Goal: Task Accomplishment & Management: Use online tool/utility

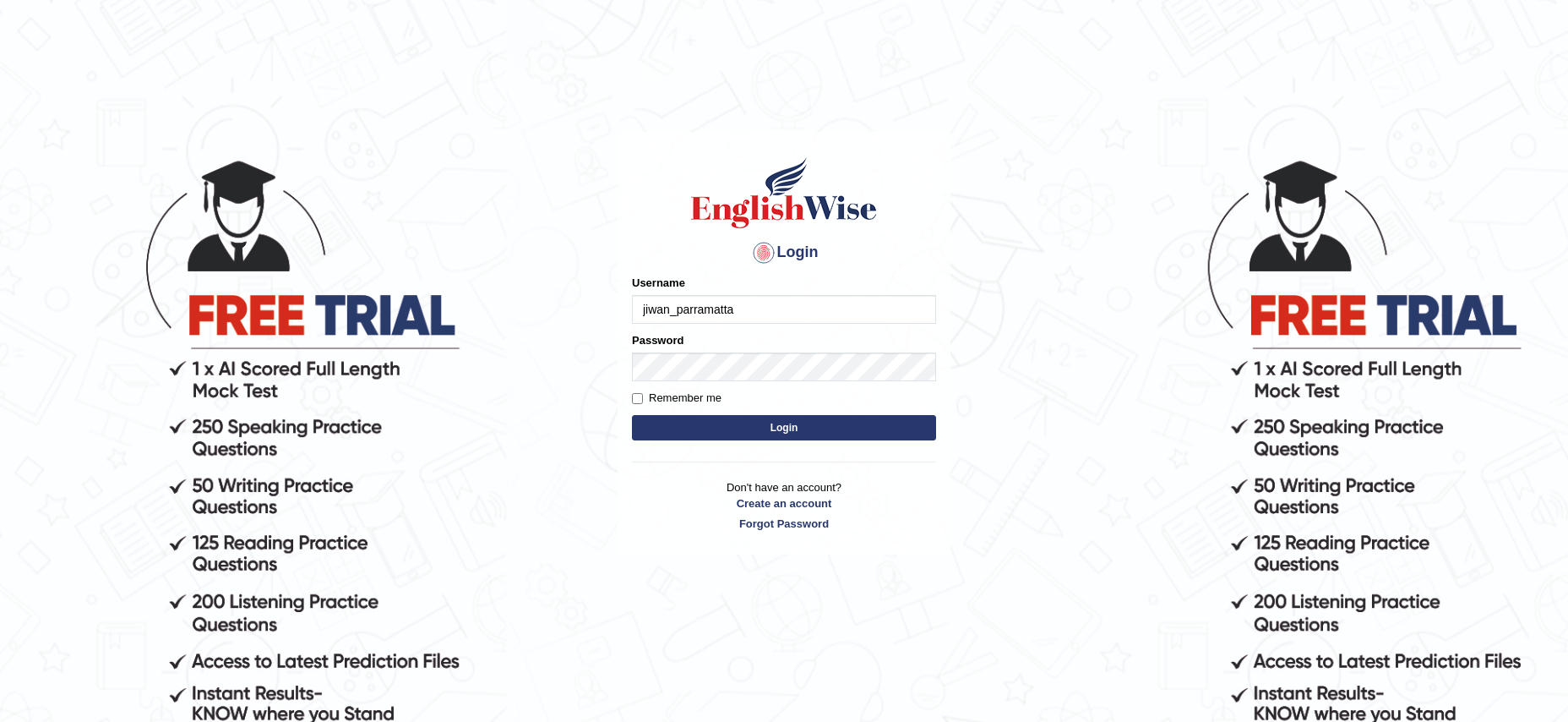
type input "jiwan_parramatta"
click at [632, 415] on button "Login" at bounding box center [784, 428] width 304 height 25
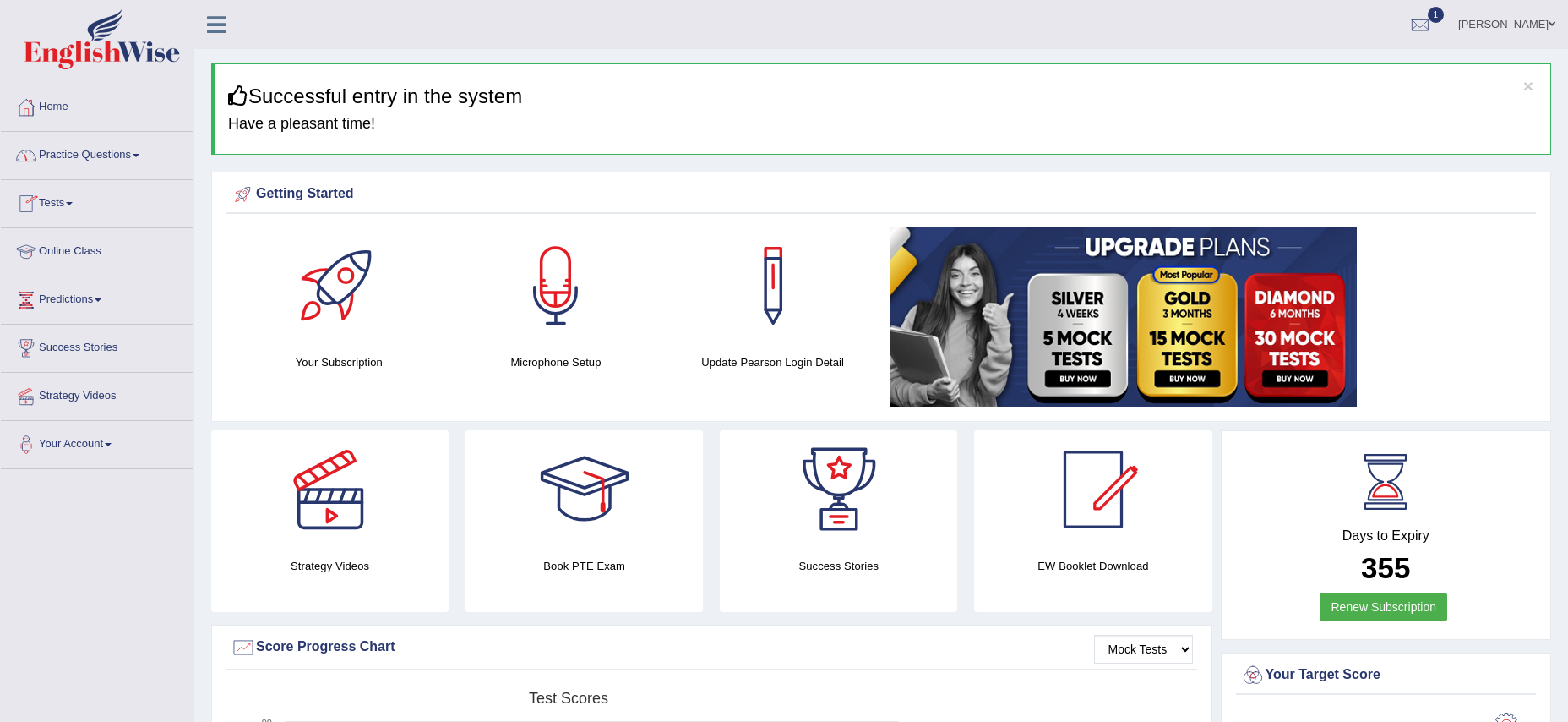
click at [72, 205] on span at bounding box center [70, 204] width 7 height 4
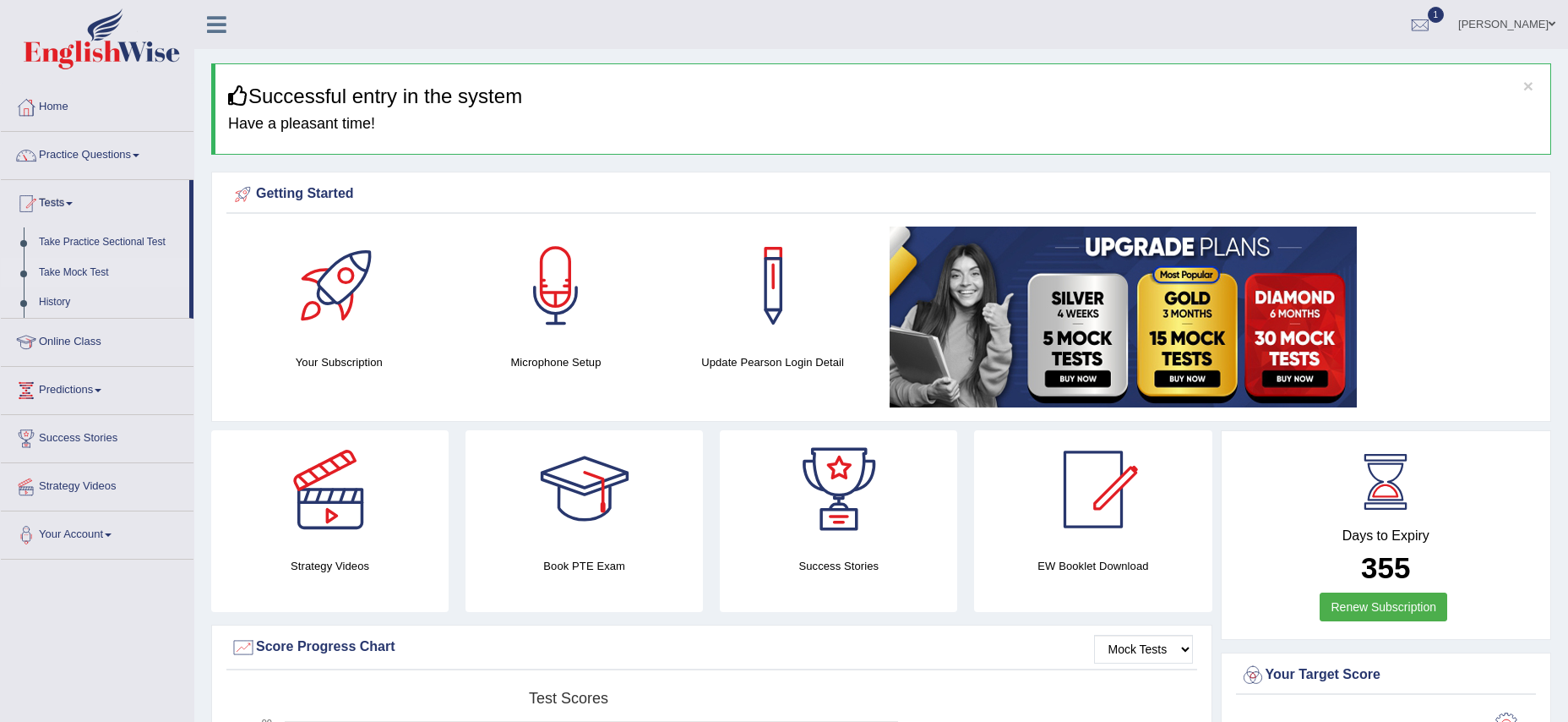
click at [97, 277] on link "Take Mock Test" at bounding box center [110, 273] width 158 height 30
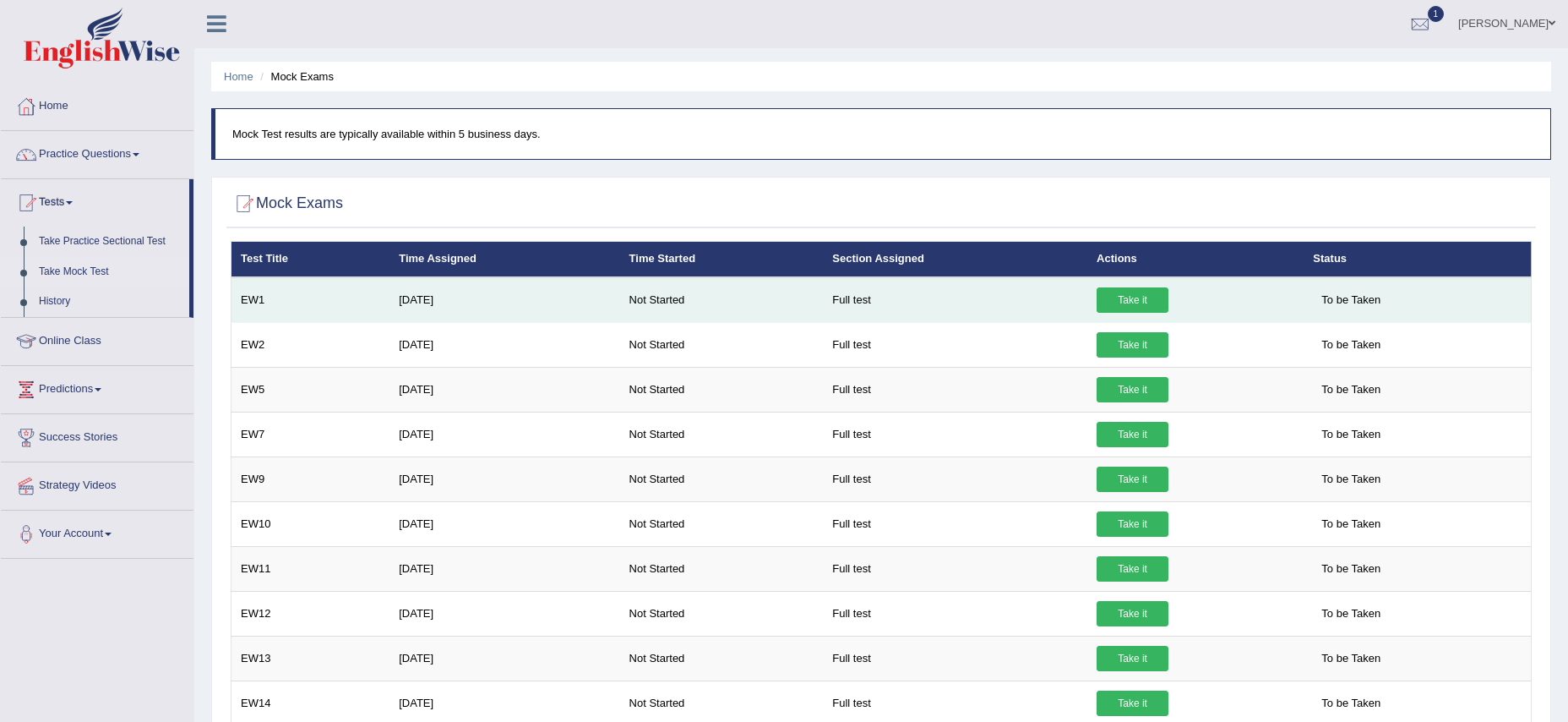
scroll to position [3, 0]
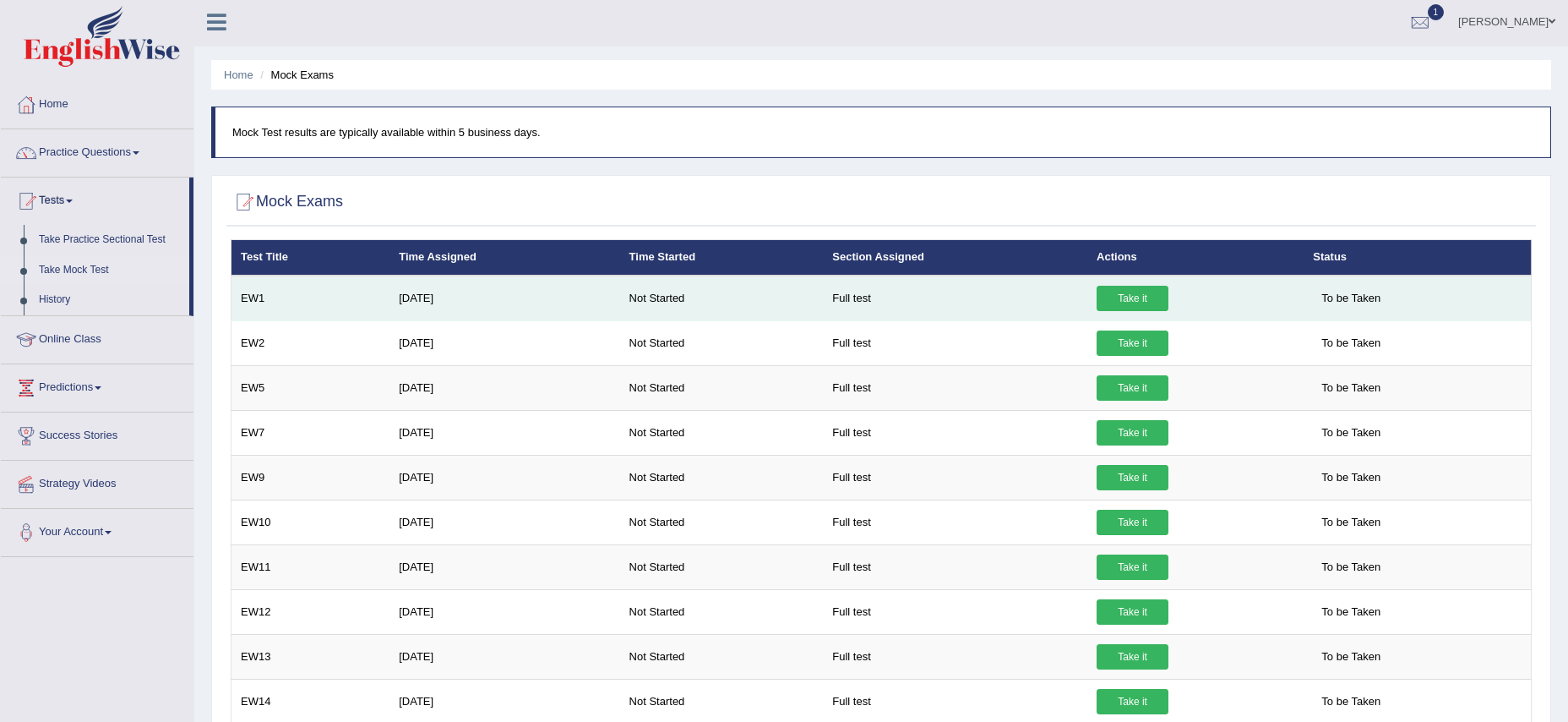
click at [1140, 298] on link "Take it" at bounding box center [1132, 298] width 72 height 25
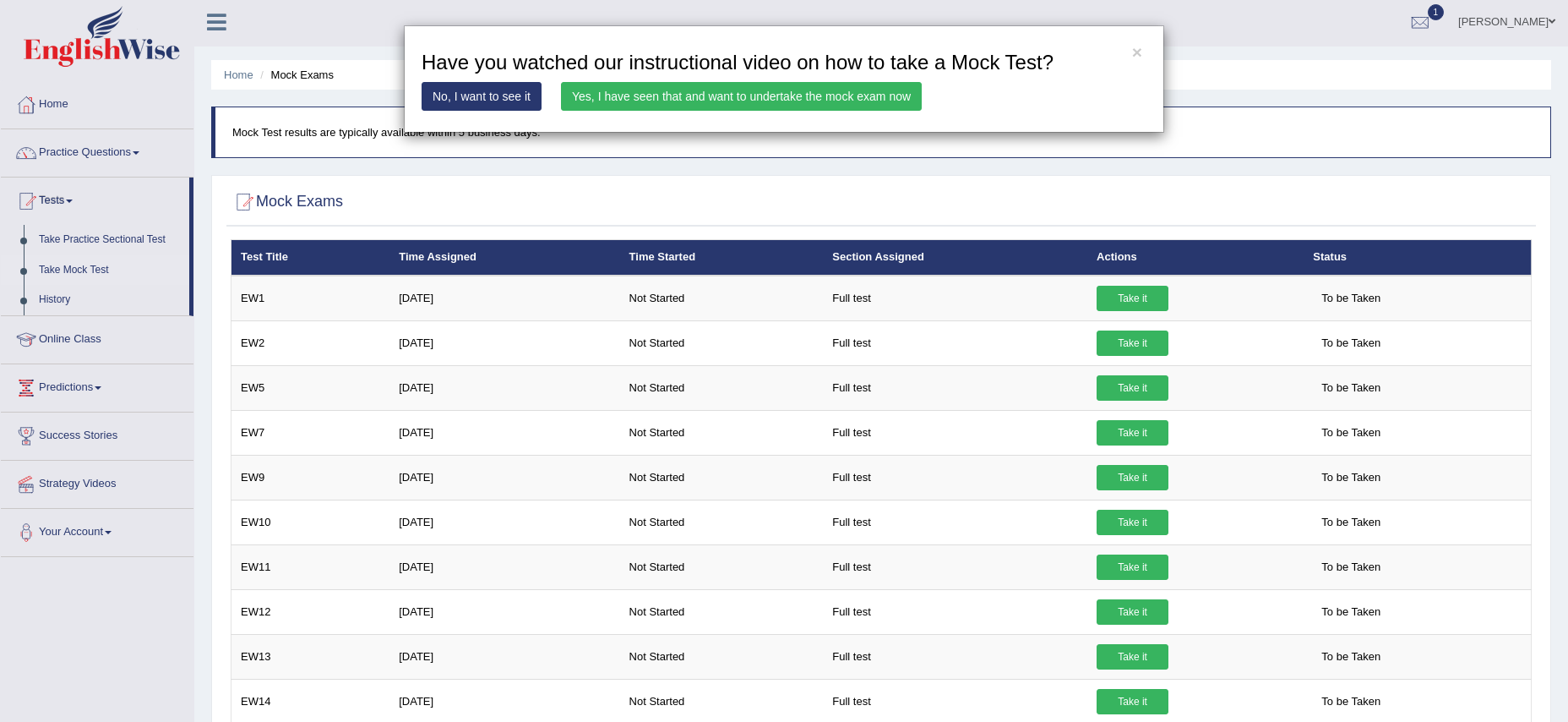
click at [608, 97] on link "Yes, I have seen that and want to undertake the mock exam now" at bounding box center [741, 97] width 360 height 29
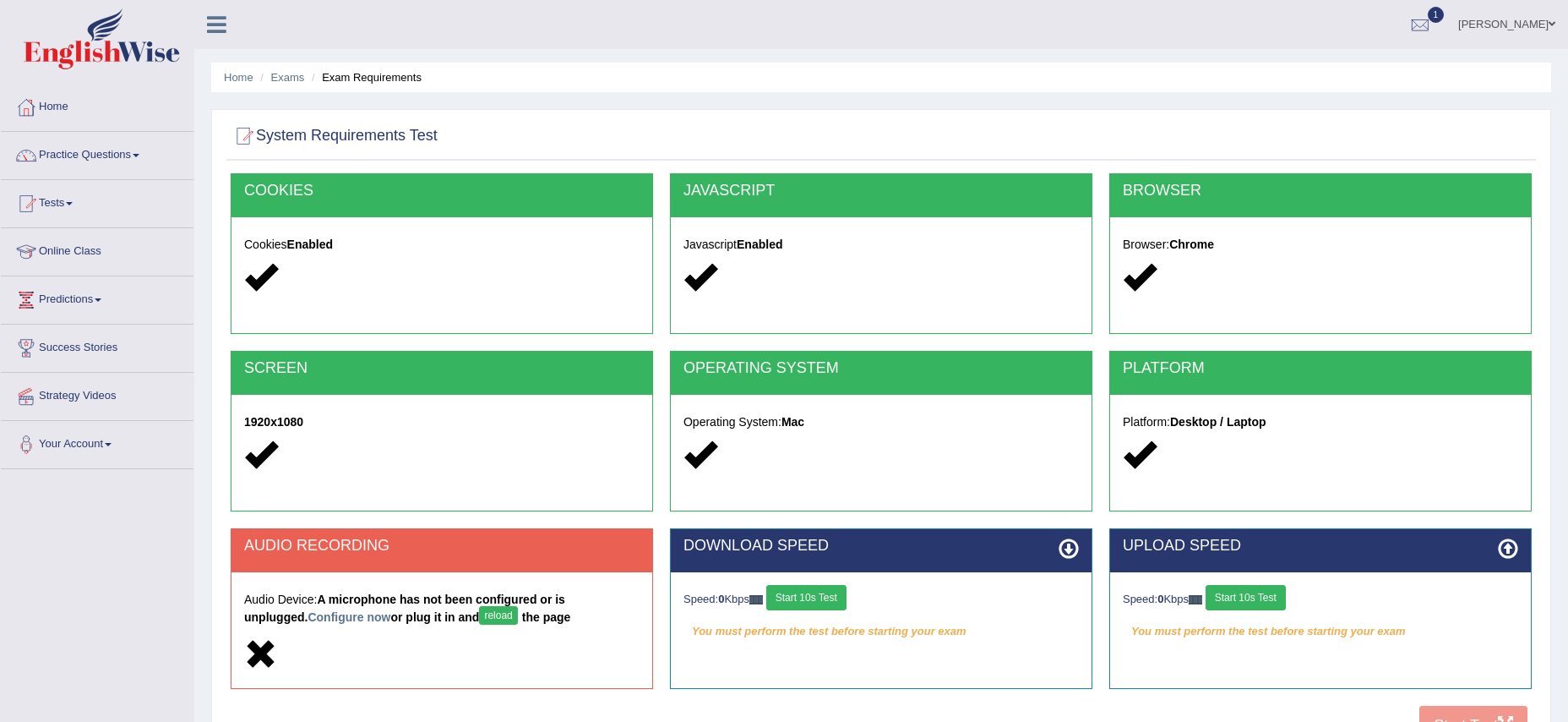
click at [479, 615] on button "reload" at bounding box center [498, 615] width 38 height 19
click at [479, 618] on button "reload" at bounding box center [498, 615] width 38 height 19
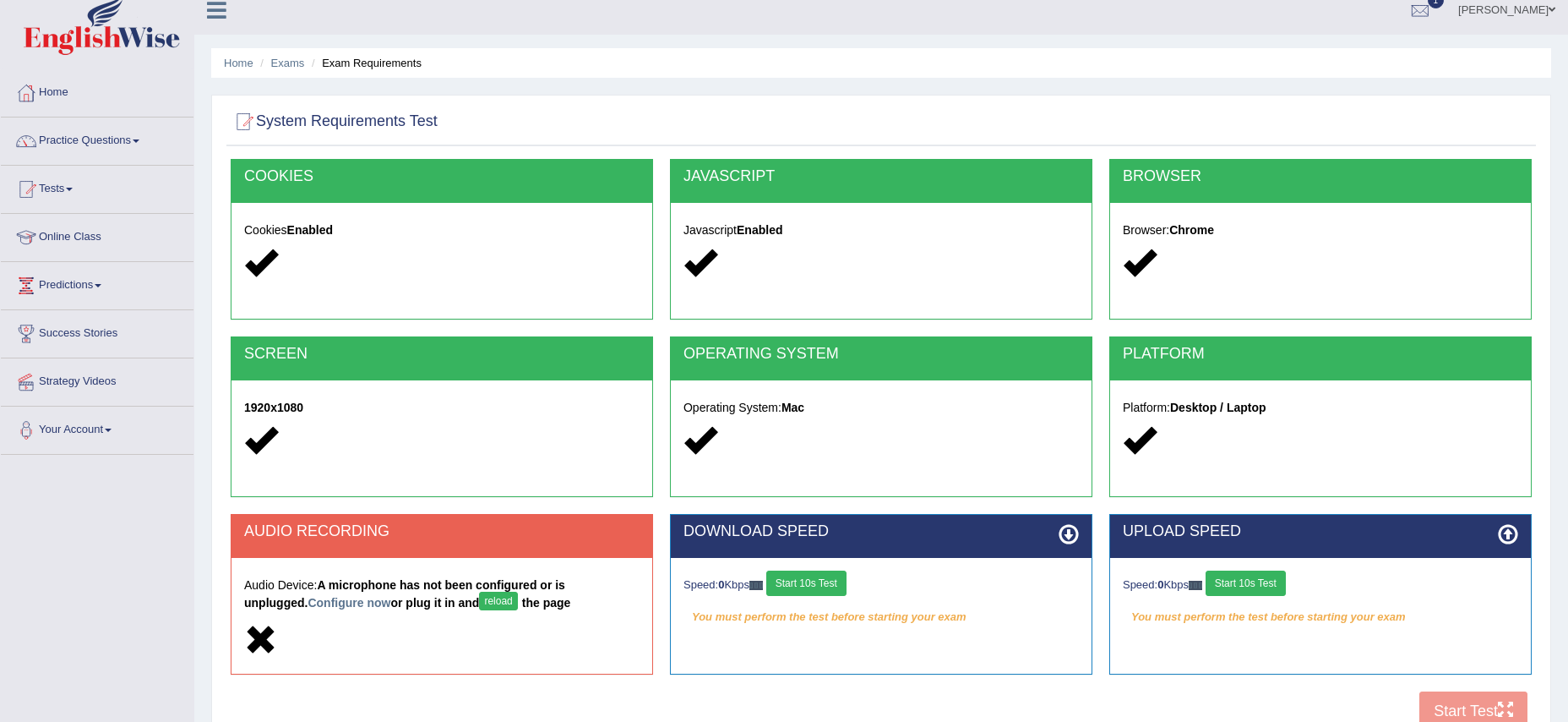
click at [255, 638] on icon at bounding box center [260, 640] width 33 height 33
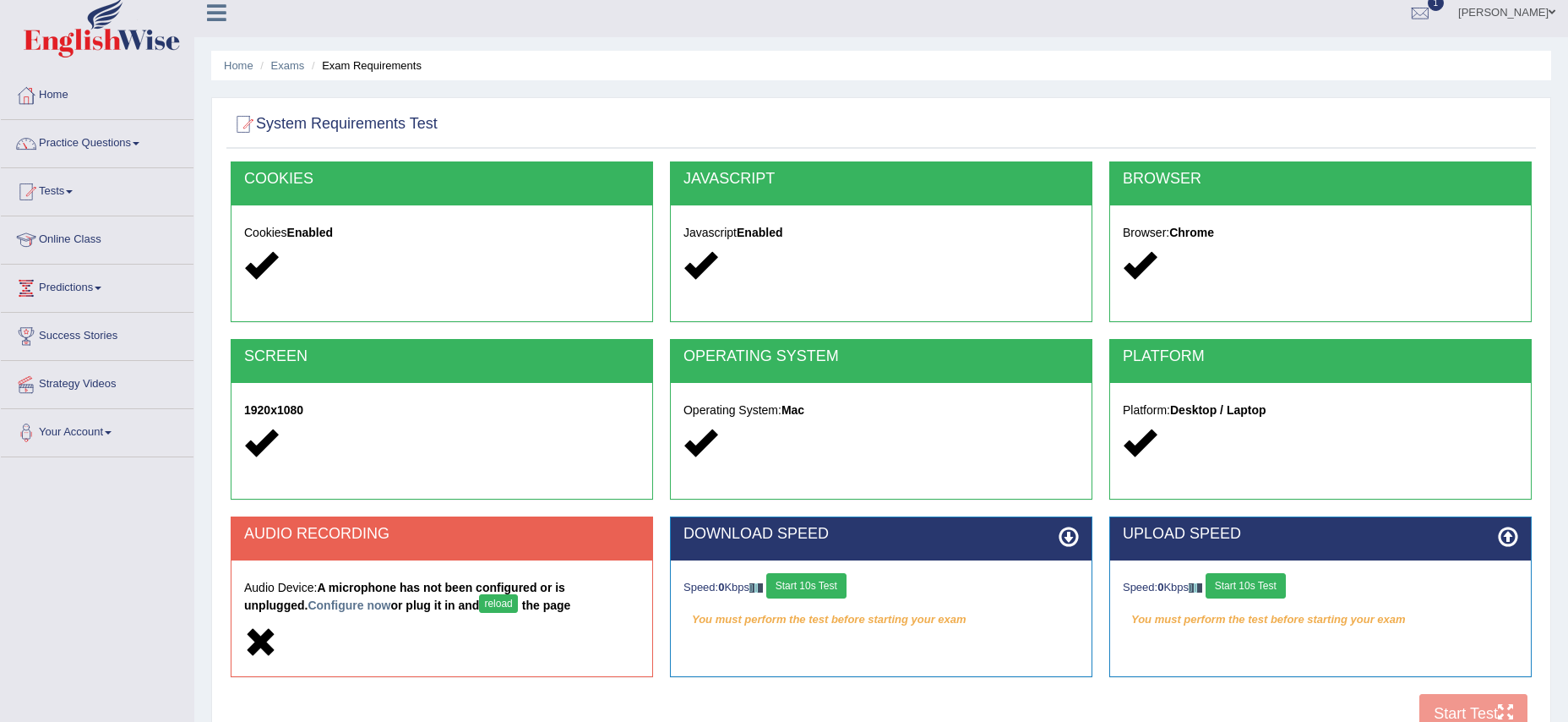
scroll to position [13, 0]
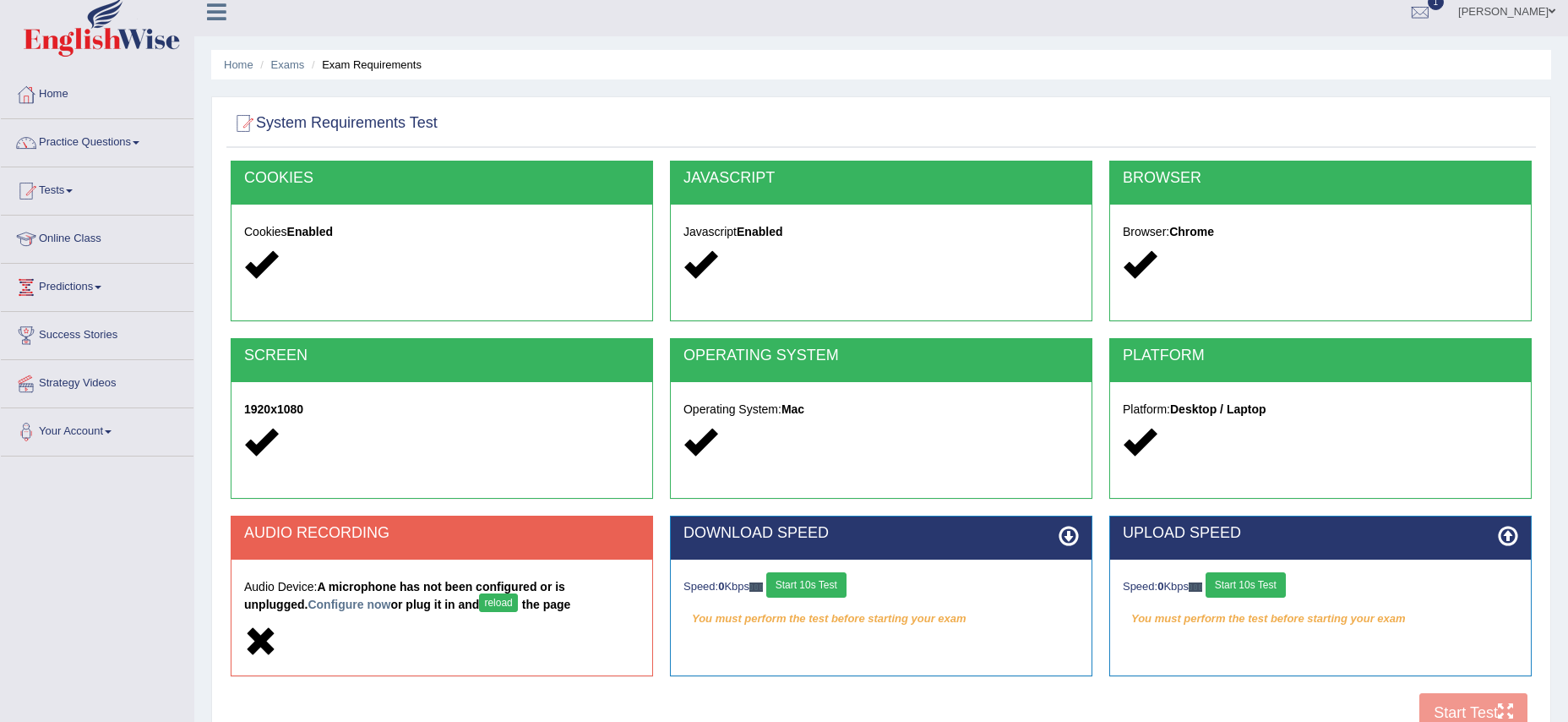
click at [479, 604] on button "reload" at bounding box center [498, 602] width 38 height 19
click at [308, 607] on link "Configure now" at bounding box center [349, 604] width 83 height 13
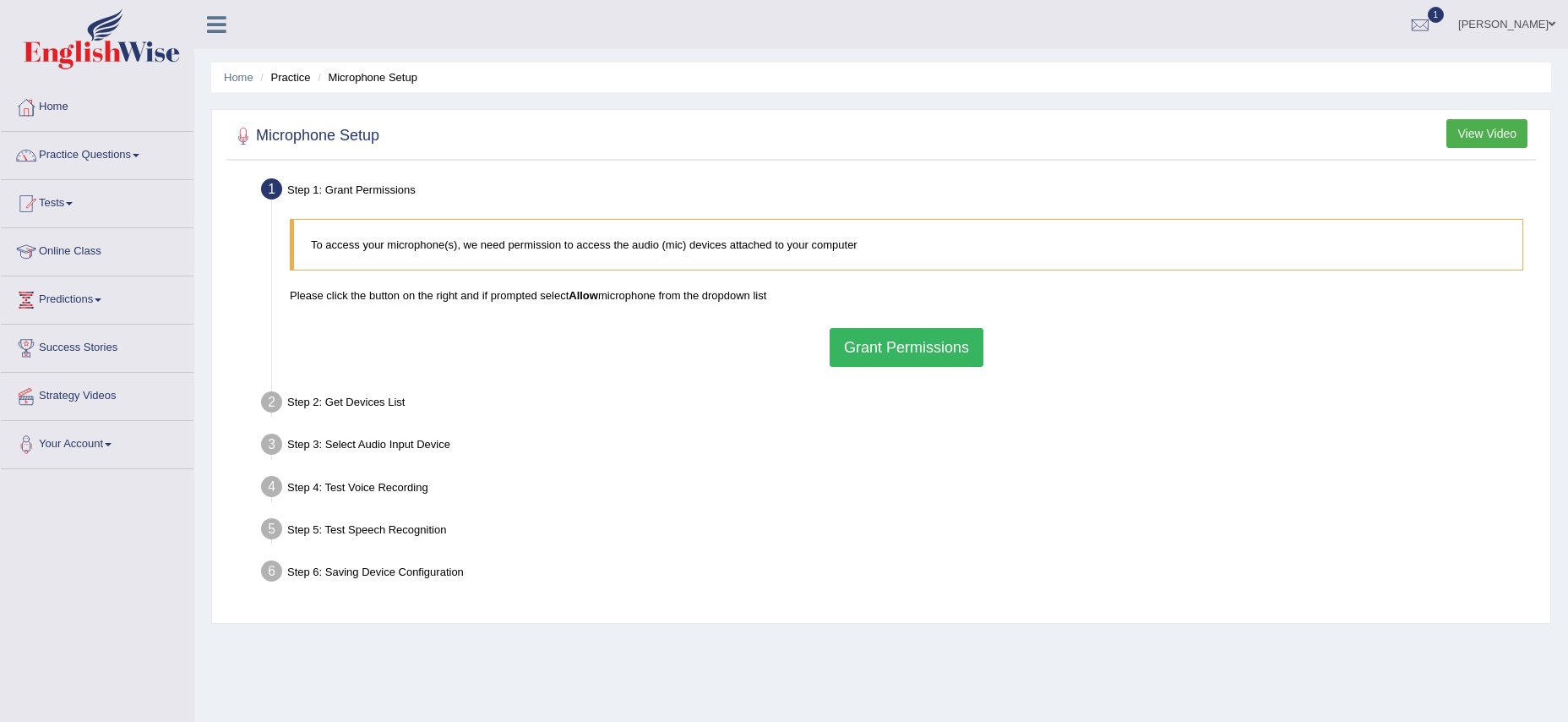
scroll to position [1, 0]
click at [873, 350] on button "Grant Permissions" at bounding box center [907, 346] width 154 height 38
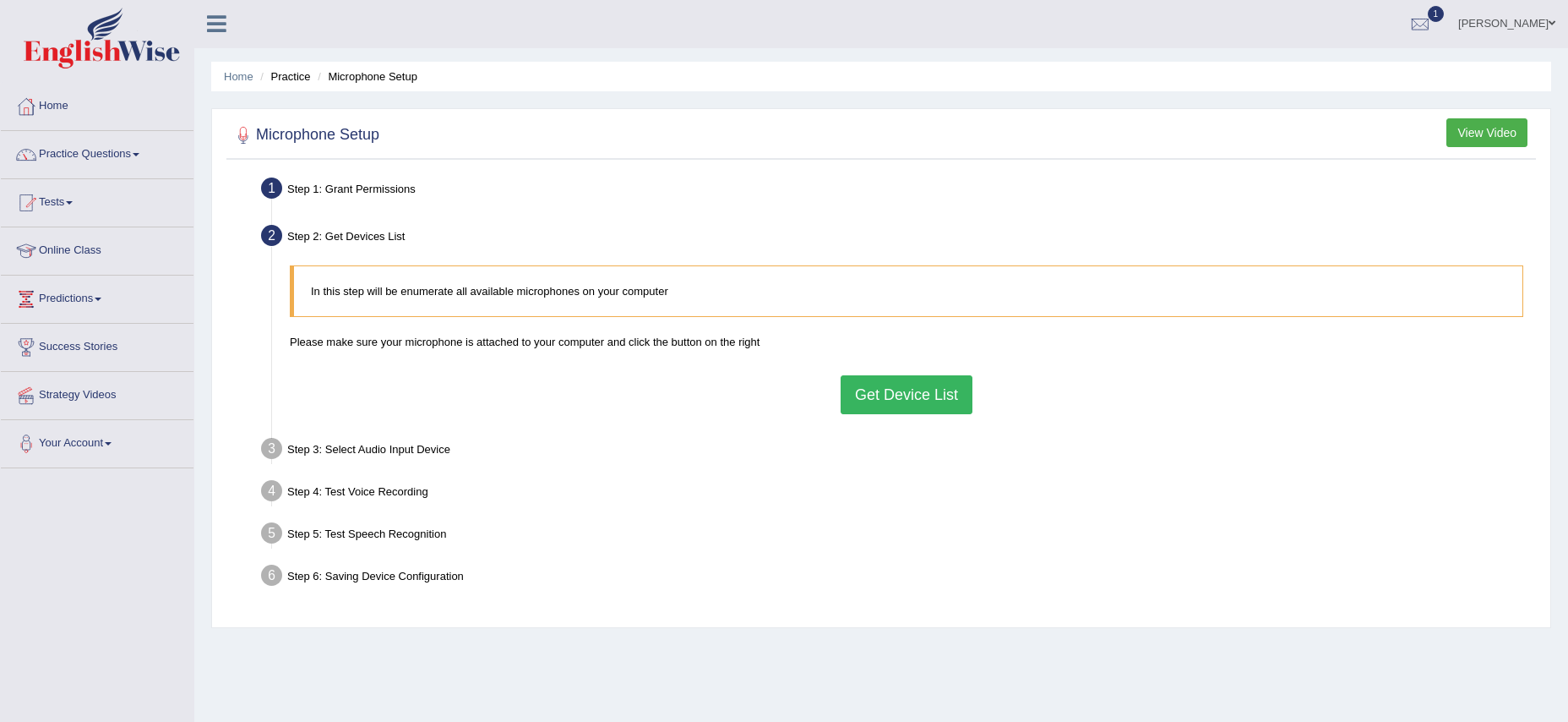
click at [932, 389] on button "Get Device List" at bounding box center [906, 394] width 131 height 38
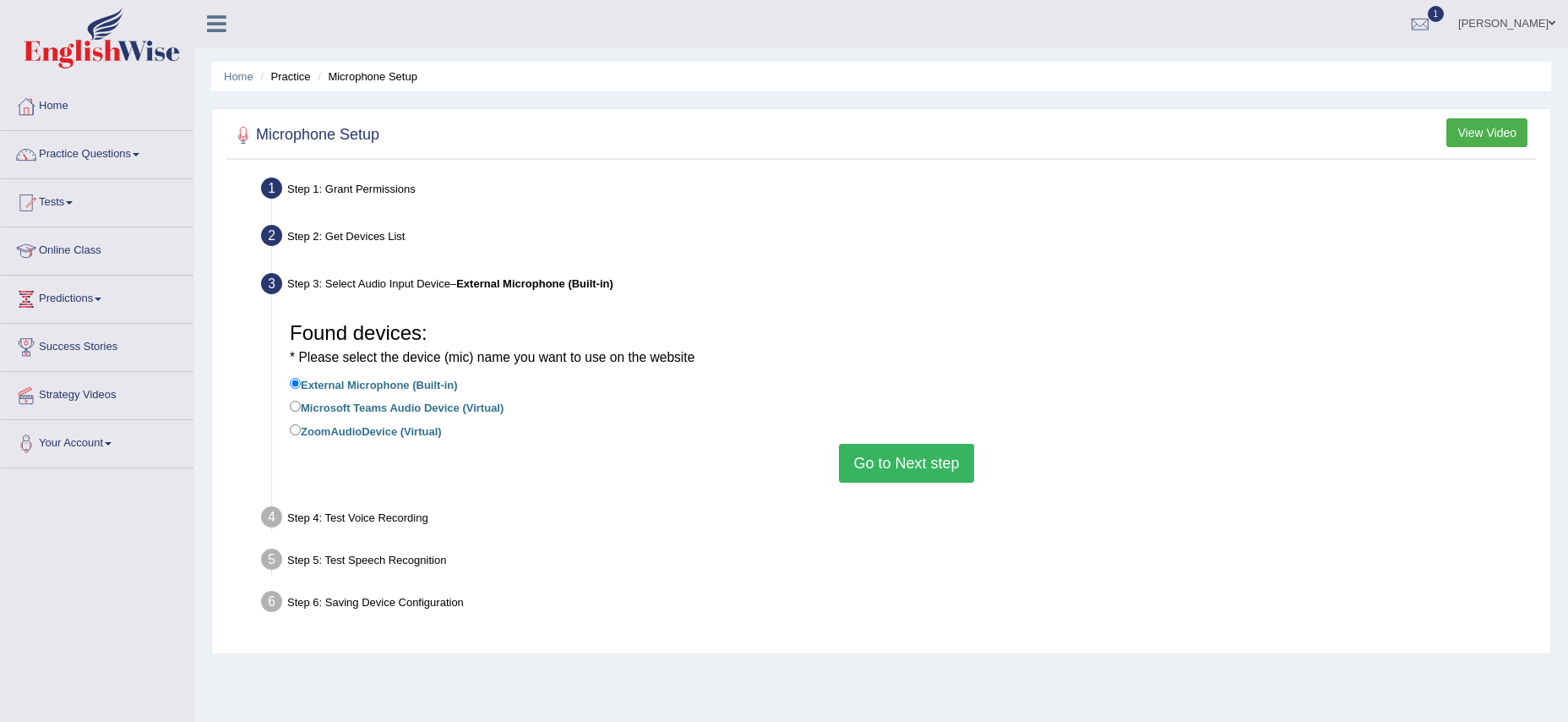
click at [907, 466] on button "Go to Next step" at bounding box center [906, 463] width 134 height 38
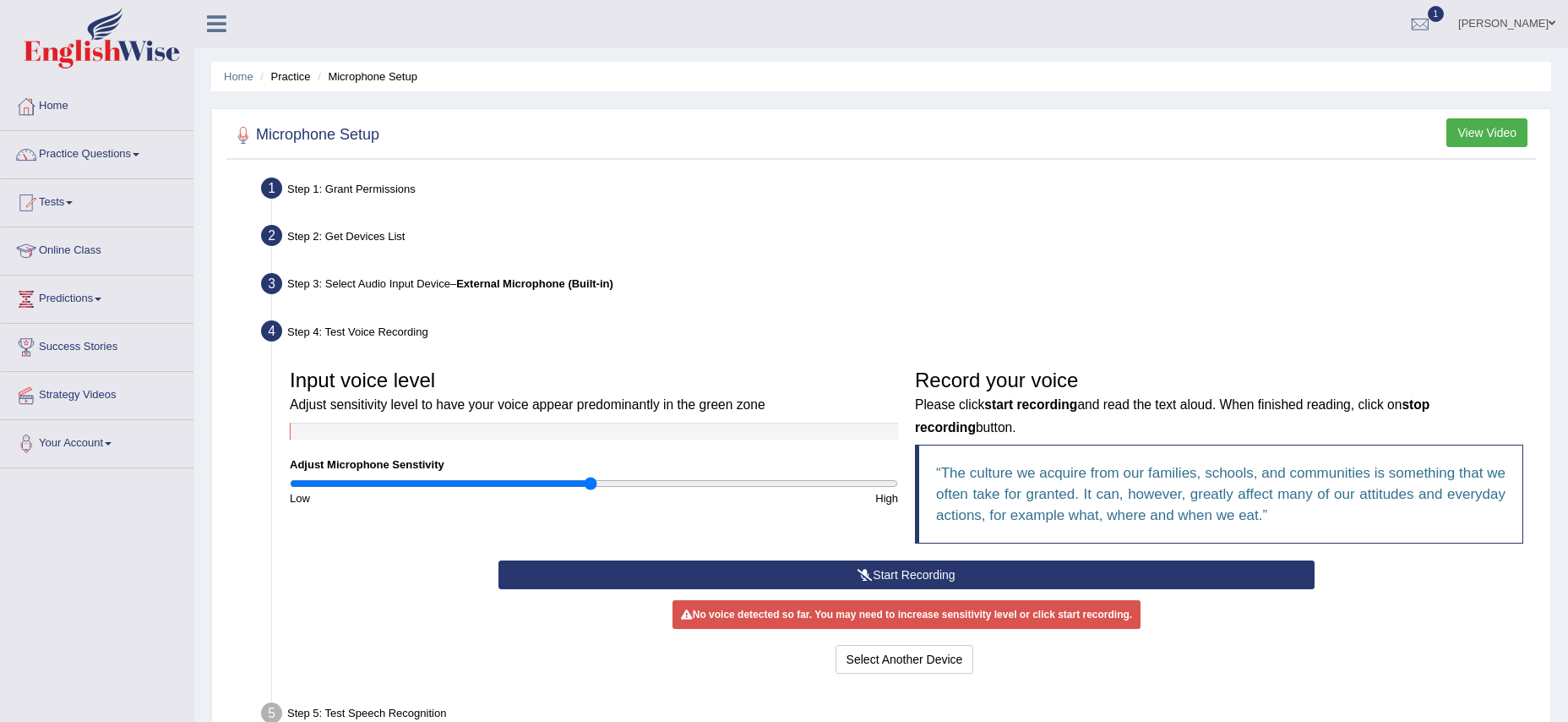
click at [839, 572] on button "Start Recording" at bounding box center [906, 574] width 817 height 29
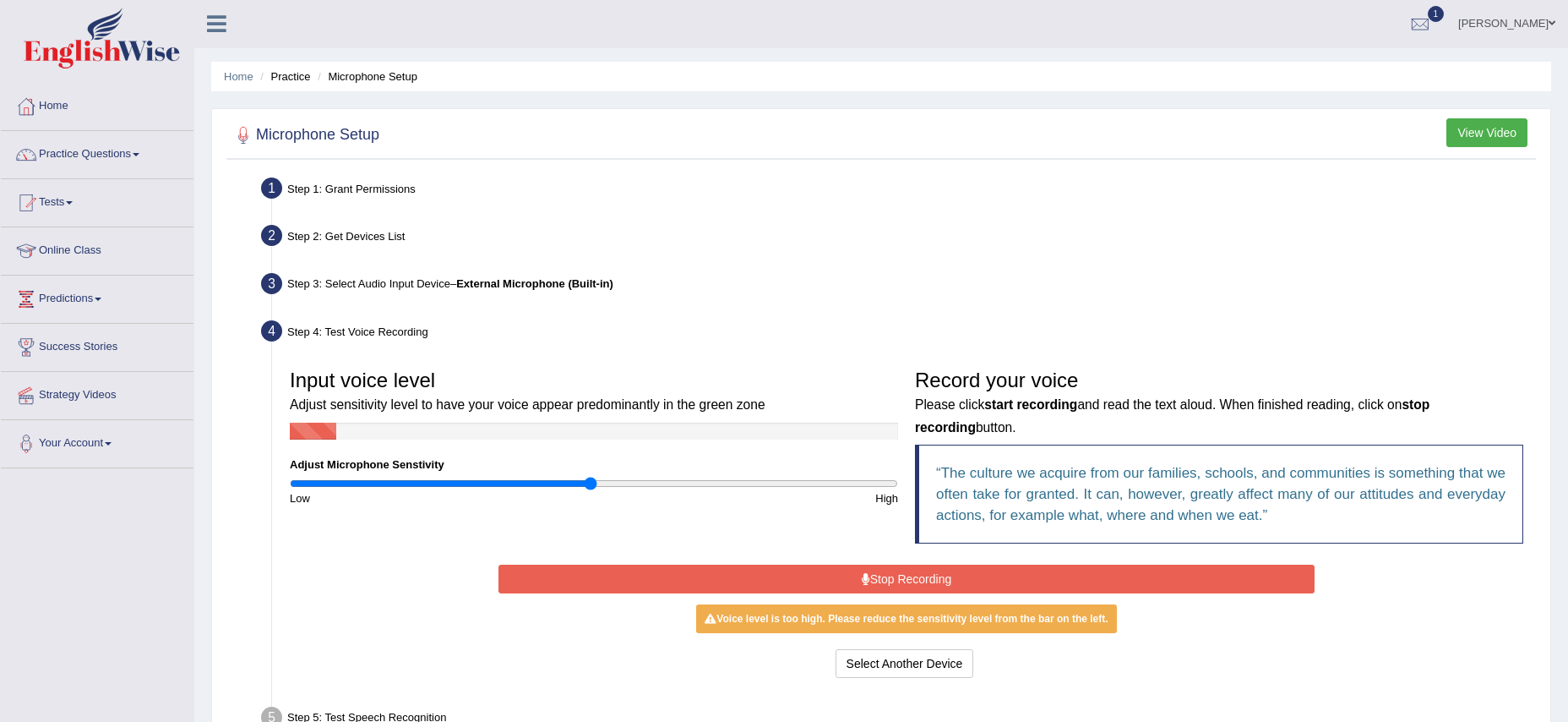
click at [838, 572] on button "Stop Recording" at bounding box center [906, 579] width 817 height 29
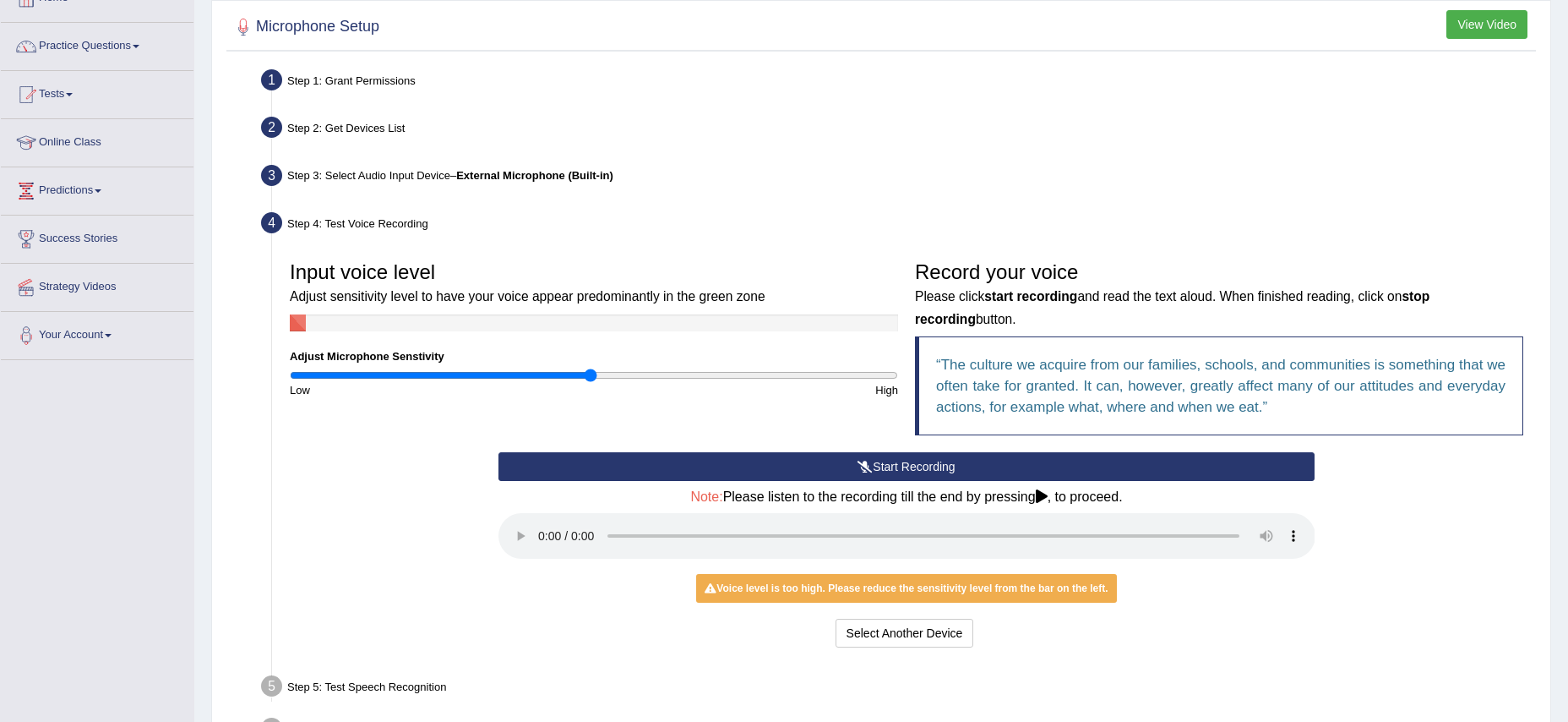
scroll to position [110, 0]
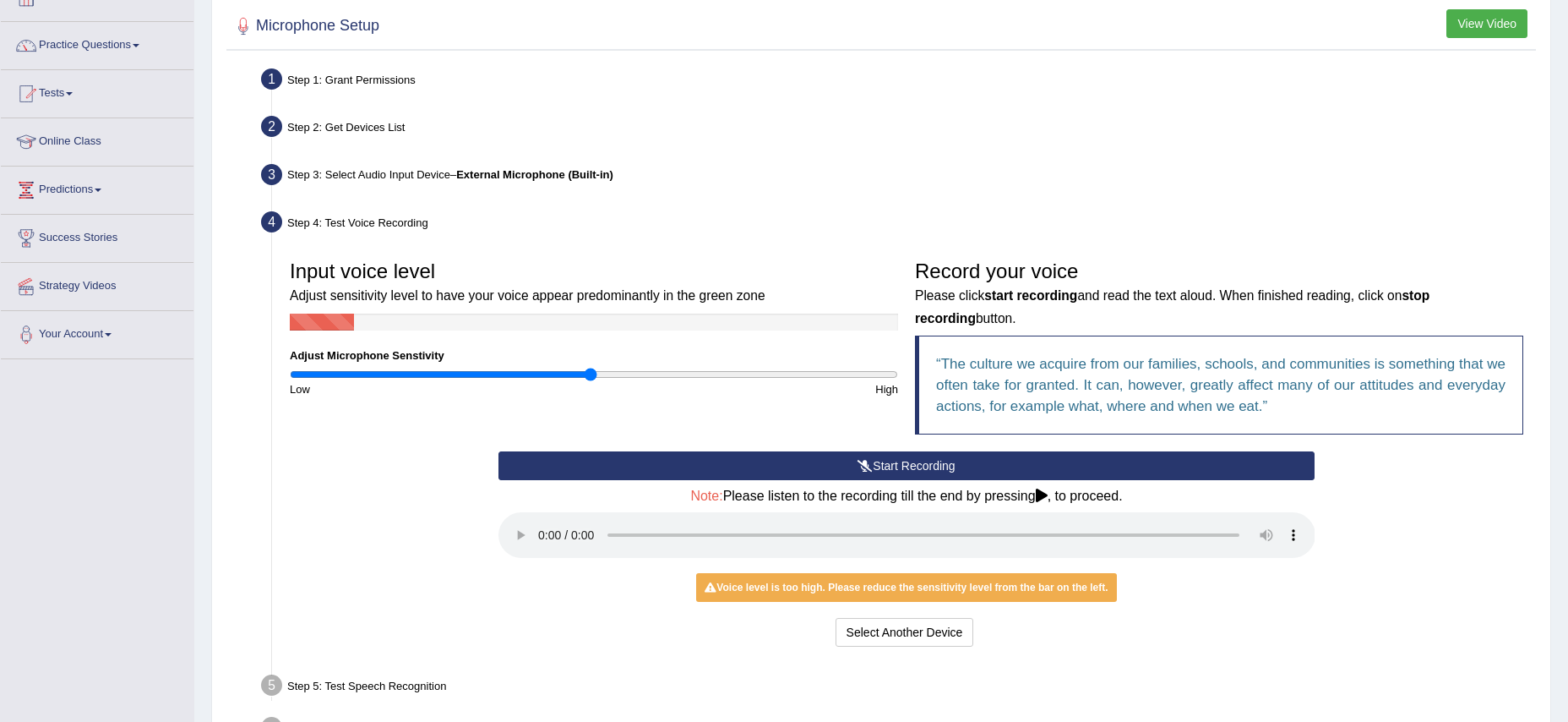
click at [843, 465] on button "Start Recording" at bounding box center [906, 465] width 817 height 29
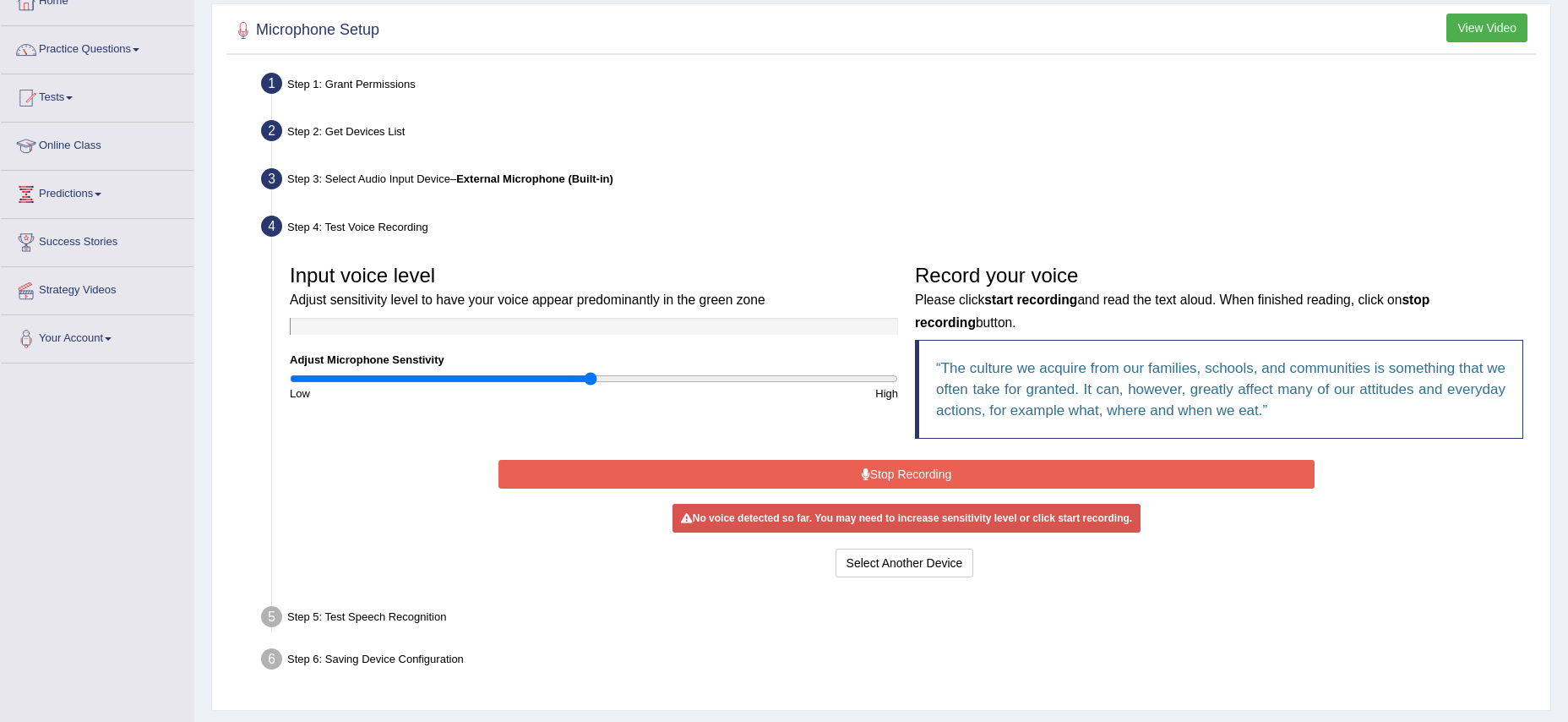
scroll to position [109, 0]
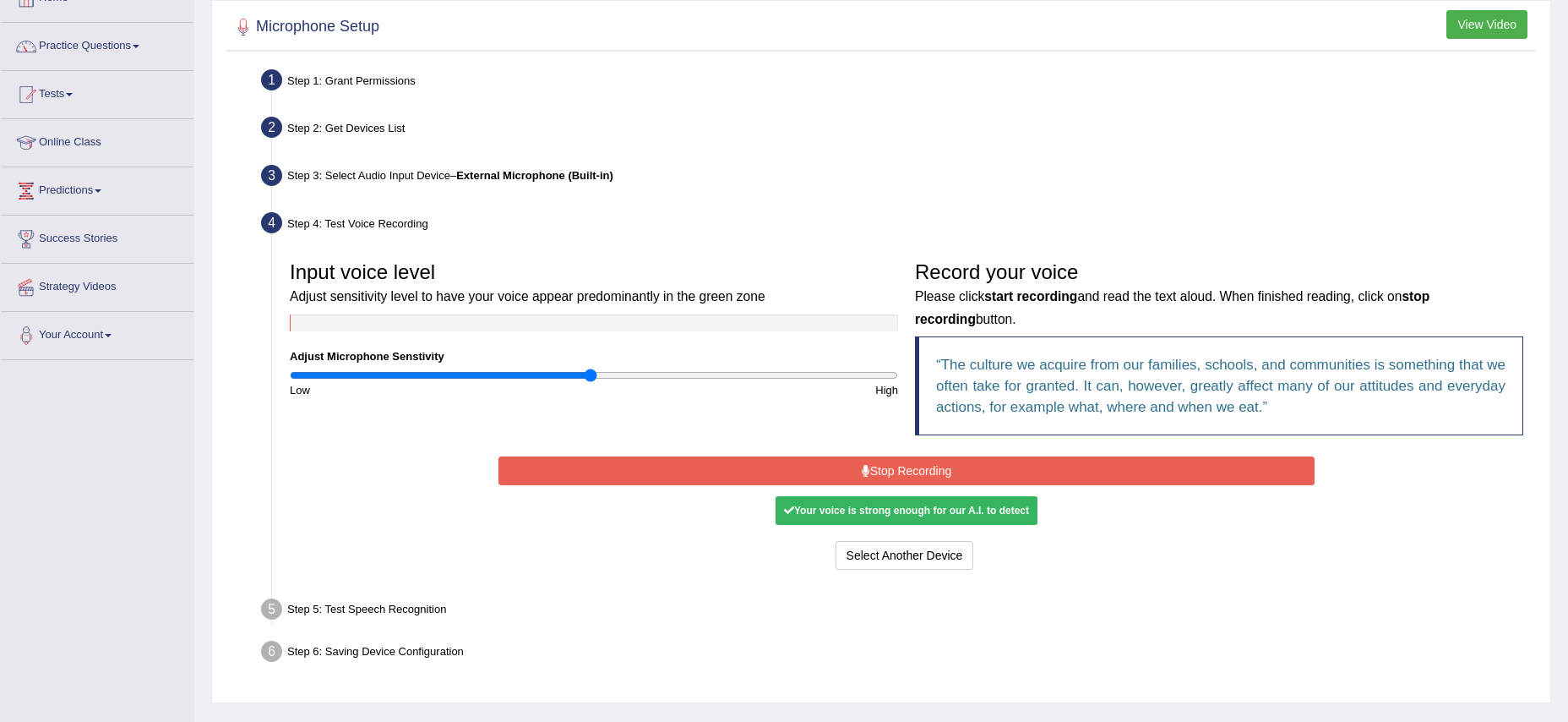
click at [876, 471] on button "Stop Recording" at bounding box center [906, 471] width 817 height 29
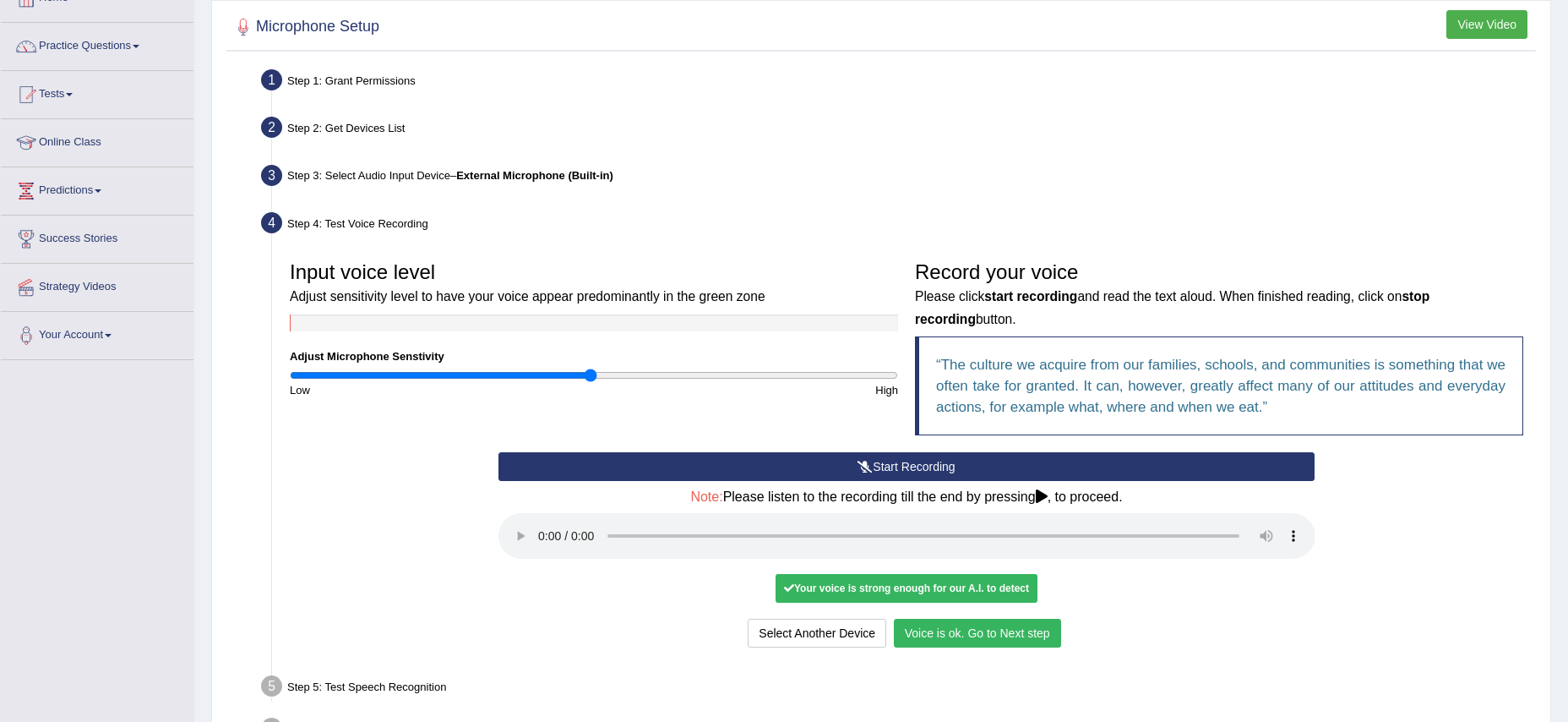
click at [1010, 633] on button "Voice is ok. Go to Next step" at bounding box center [977, 633] width 167 height 29
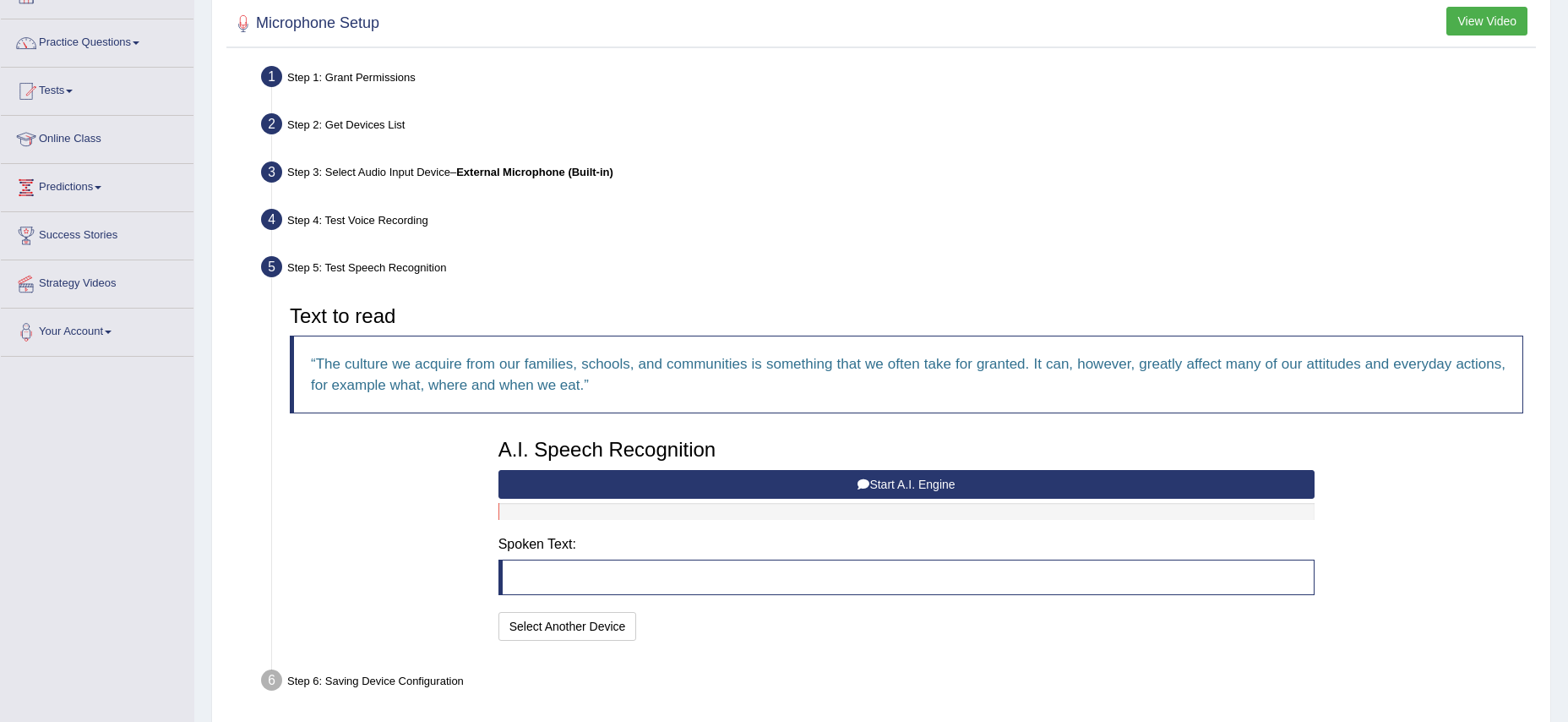
click at [890, 484] on button "Start A.I. Engine" at bounding box center [906, 484] width 817 height 29
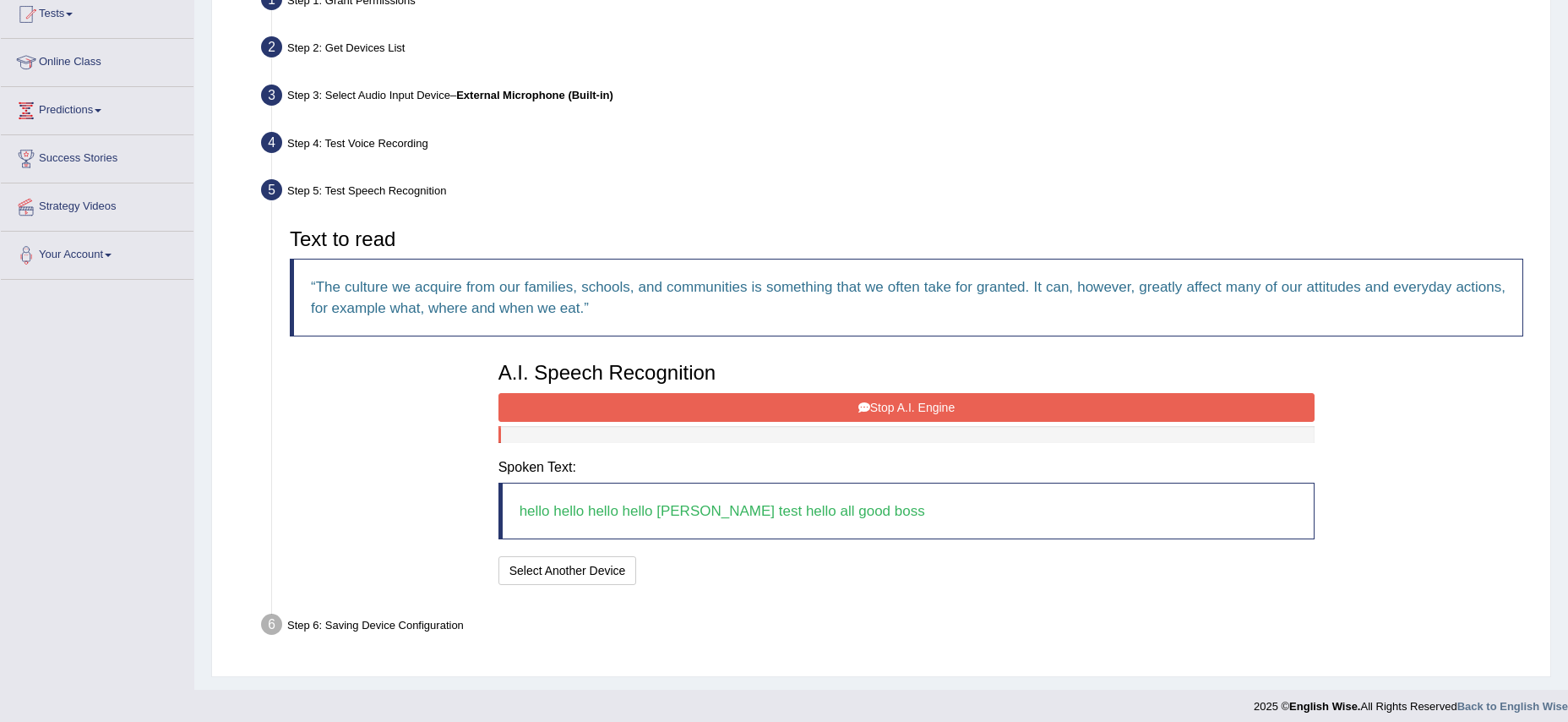
scroll to position [200, 0]
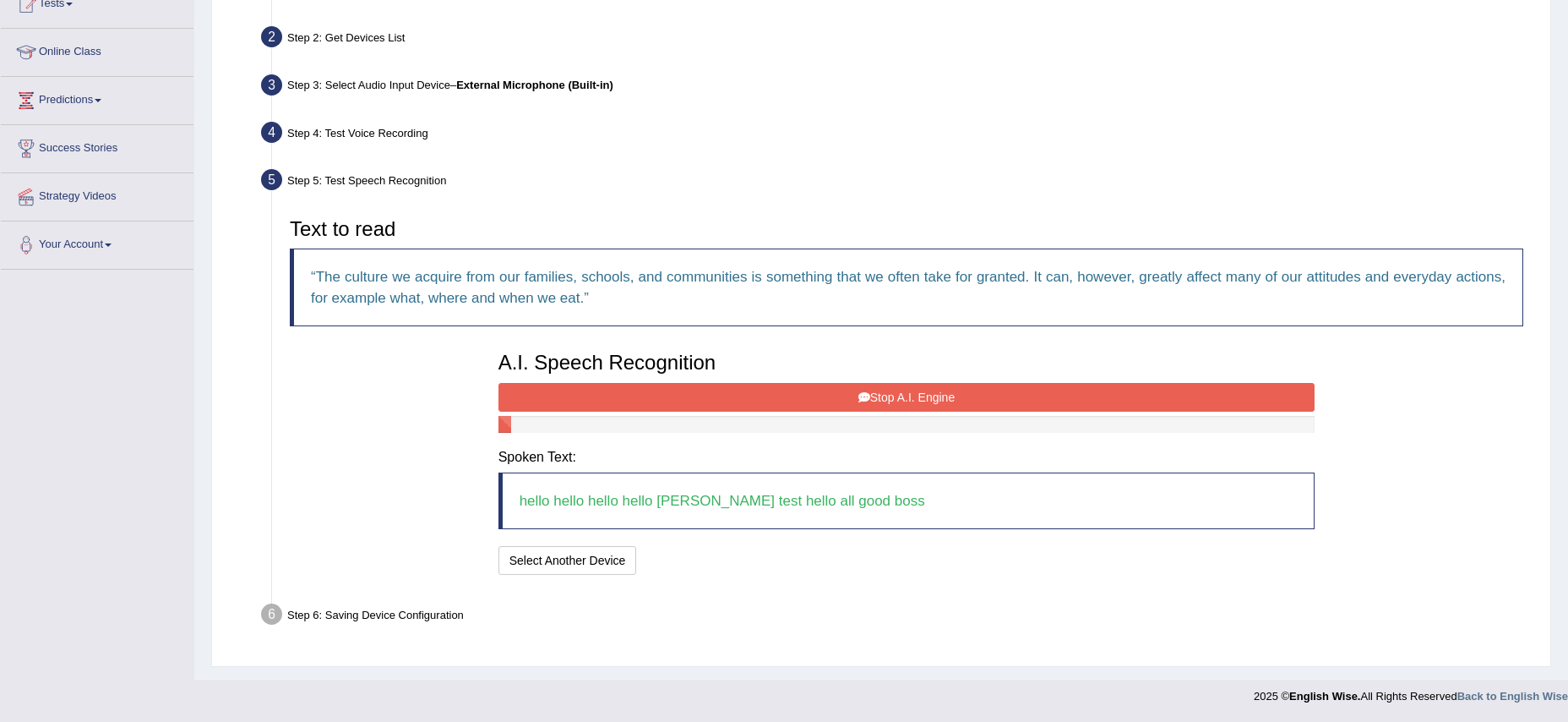
click at [827, 404] on button "Stop A.I. Engine" at bounding box center [906, 397] width 817 height 29
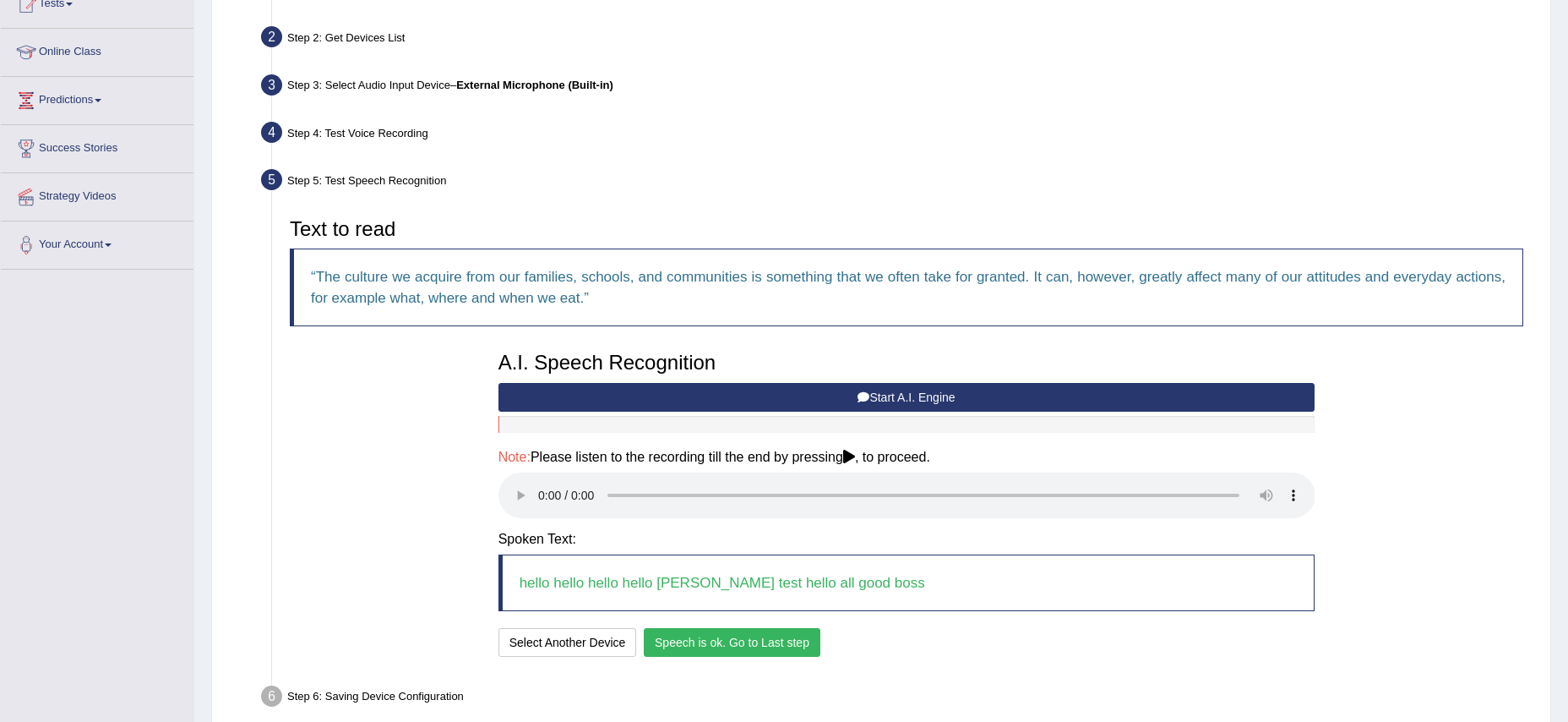
click at [679, 646] on button "Speech is ok. Go to Last step" at bounding box center [732, 642] width 176 height 29
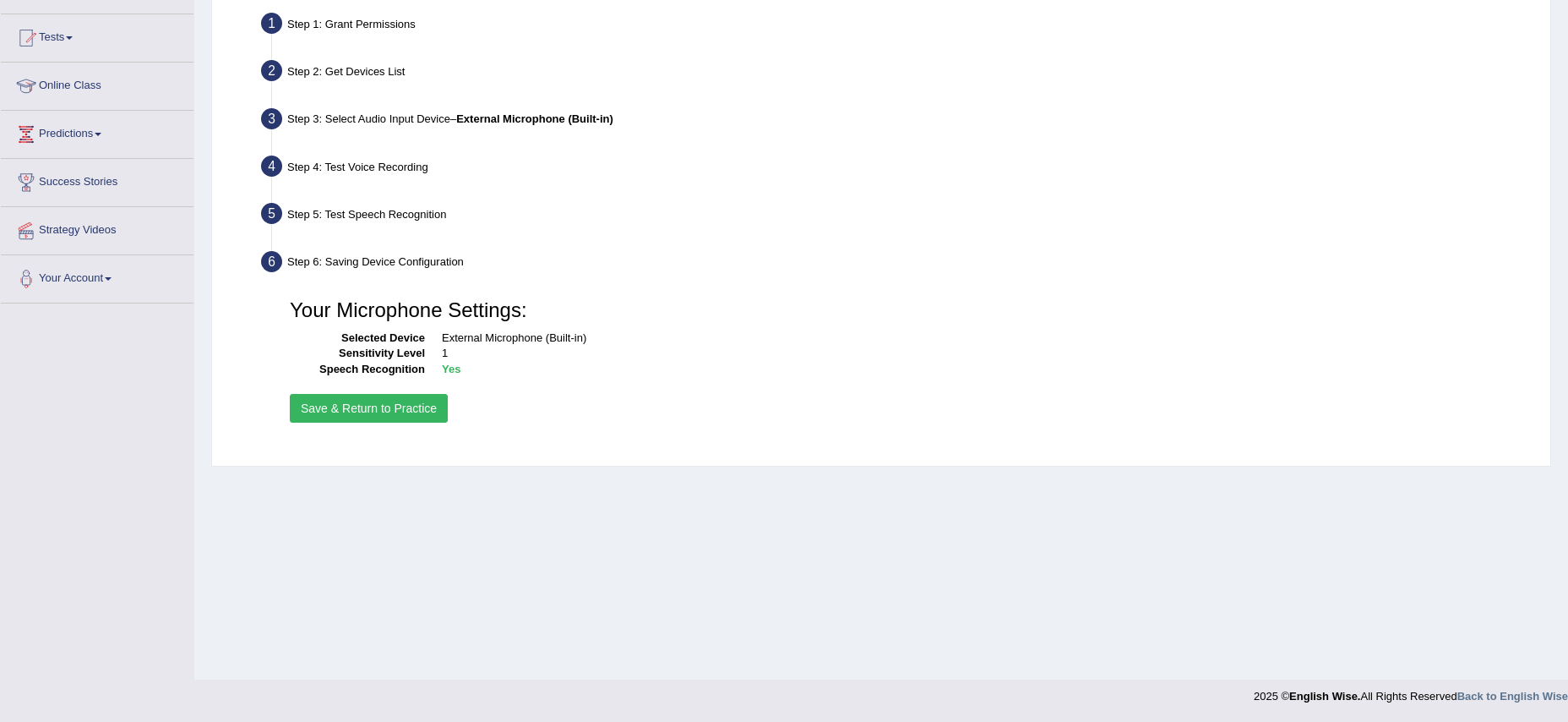
click at [339, 414] on button "Save & Return to Practice" at bounding box center [369, 408] width 158 height 29
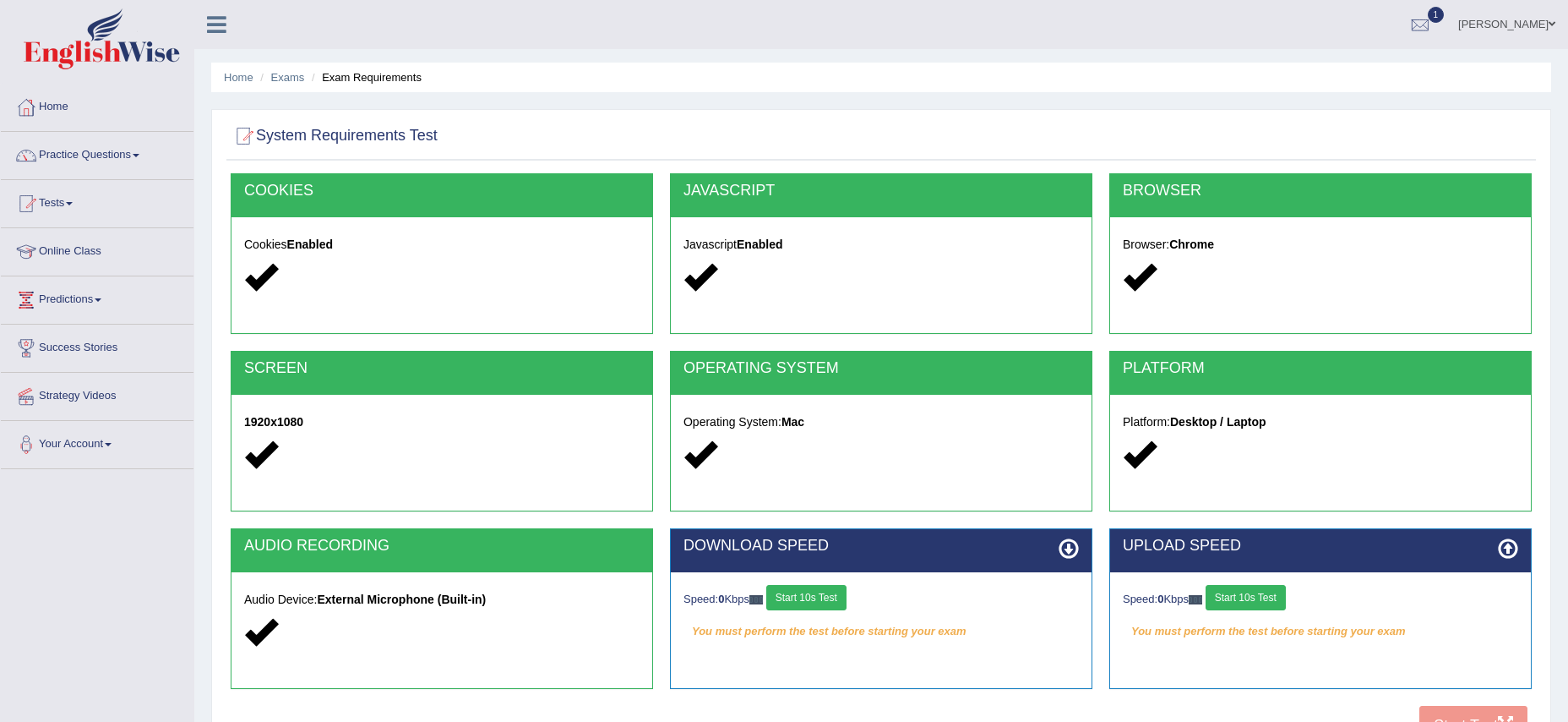
click at [829, 601] on button "Start 10s Test" at bounding box center [807, 598] width 81 height 25
click at [1229, 596] on button "Start 10s Test" at bounding box center [1246, 598] width 81 height 25
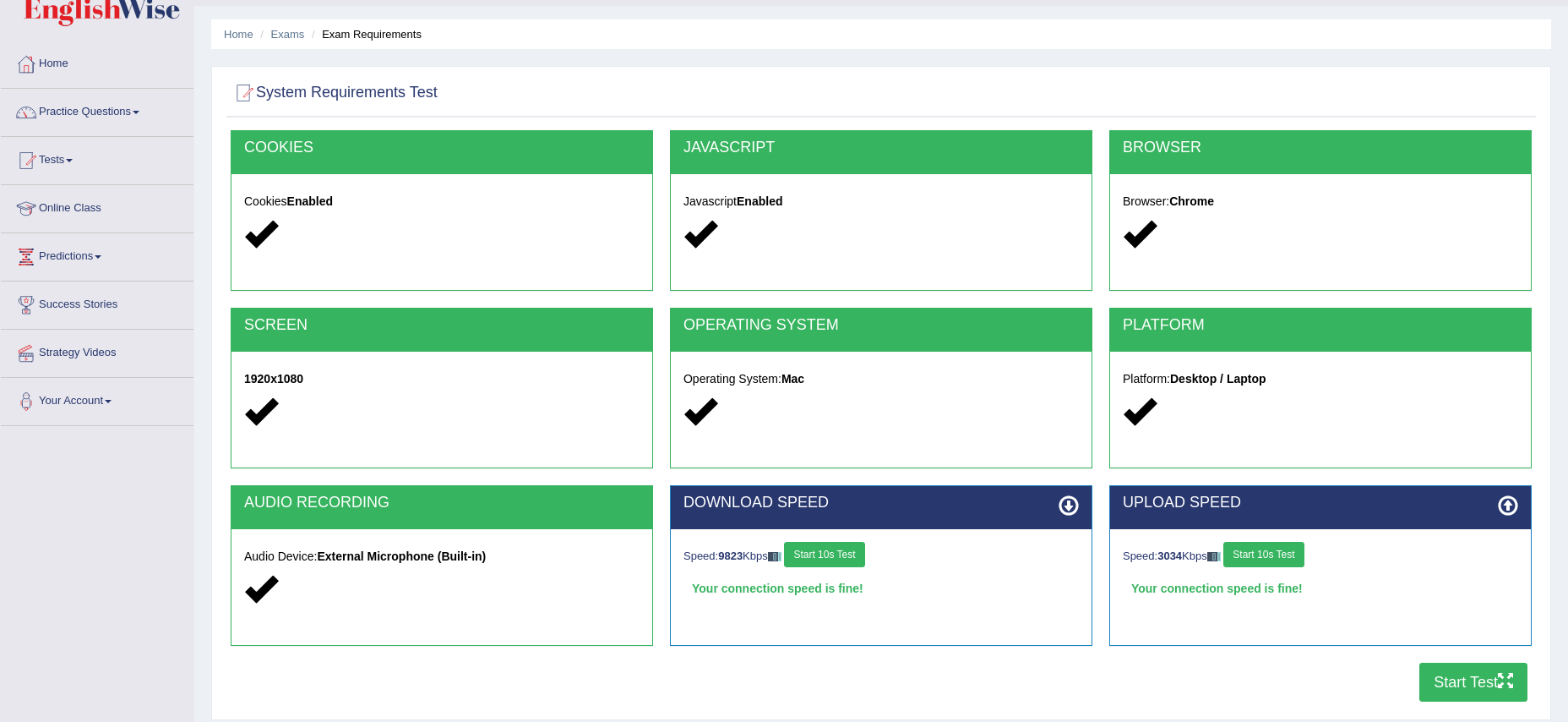
scroll to position [54, 0]
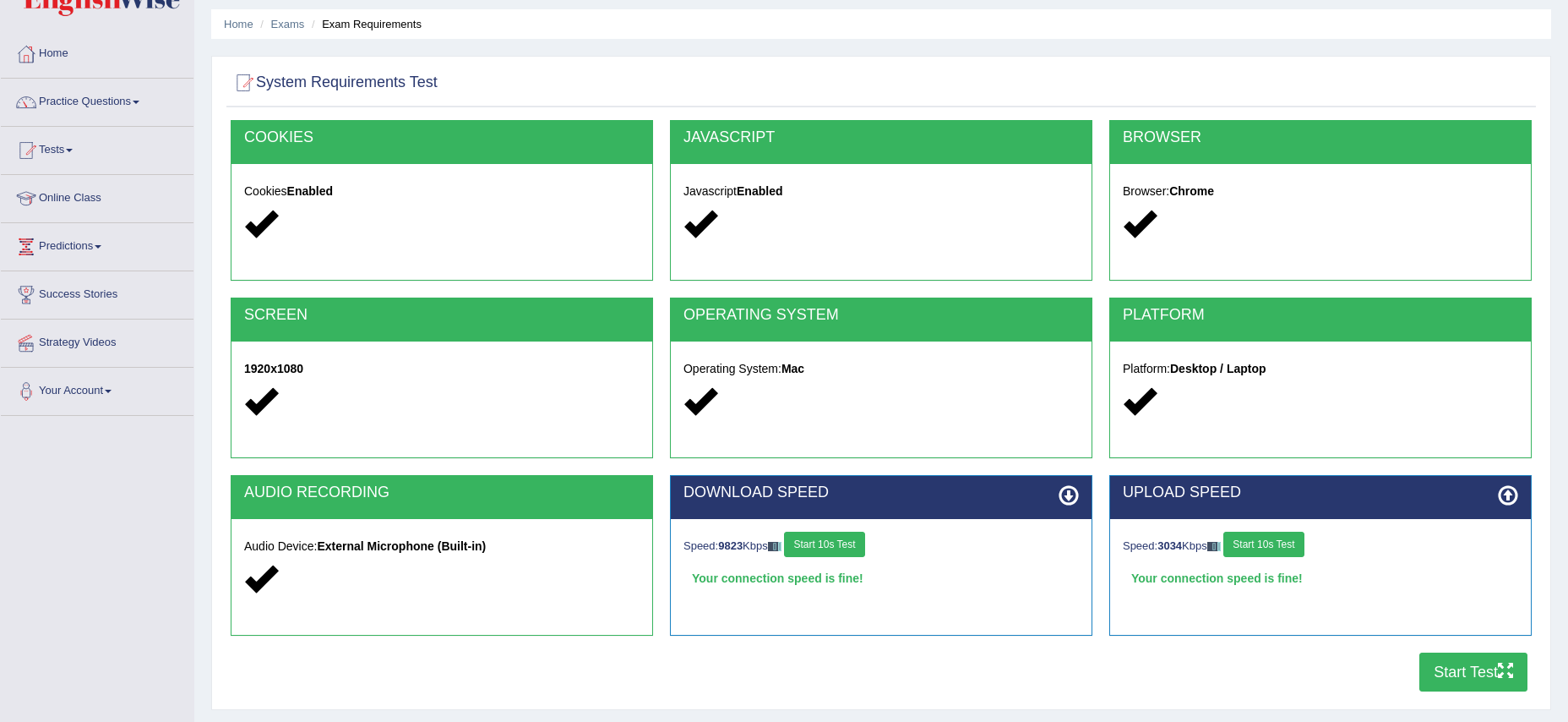
click at [1459, 669] on button "Start Test" at bounding box center [1473, 671] width 108 height 38
